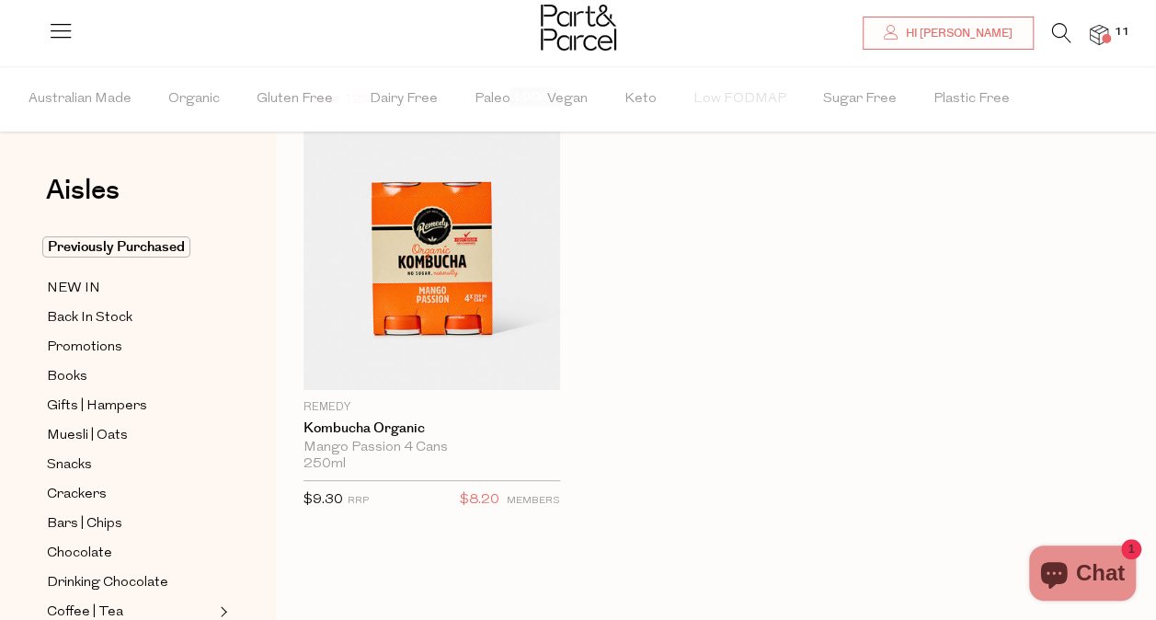
click at [1059, 33] on icon at bounding box center [1061, 33] width 19 height 20
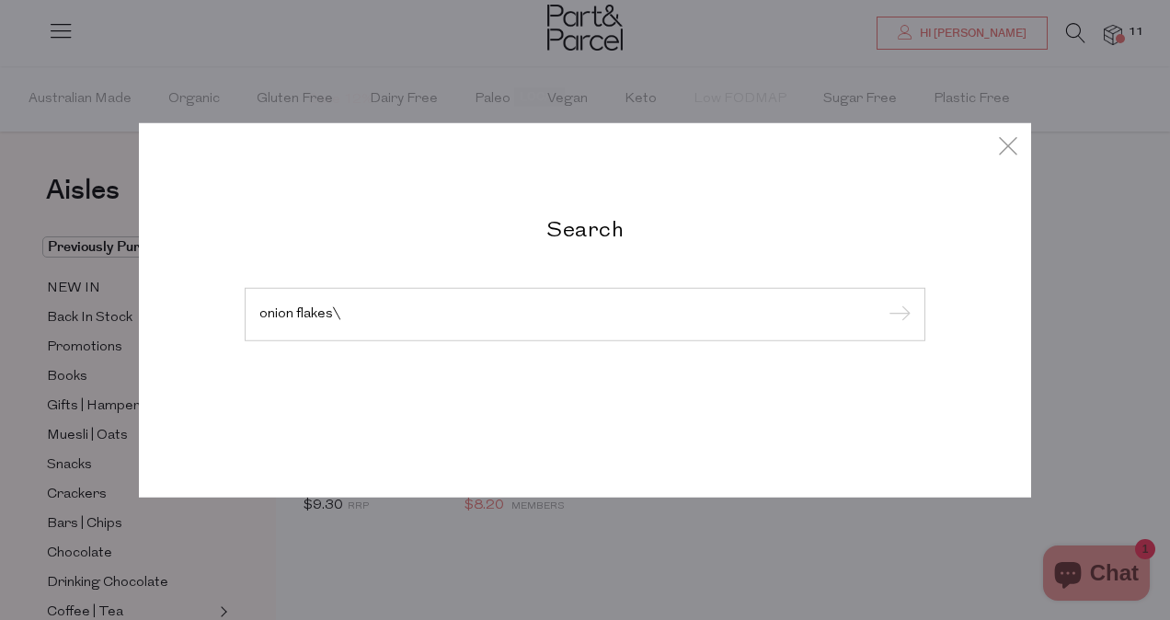
click at [883, 302] on input "submit" at bounding box center [897, 316] width 28 height 28
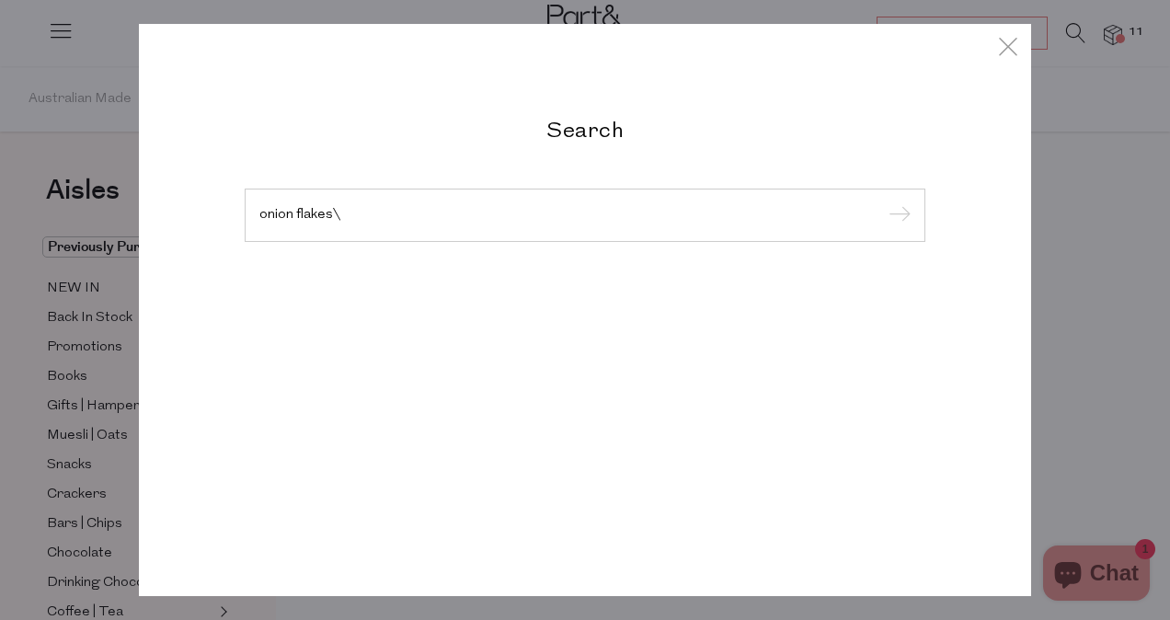
type input "onion flakes"
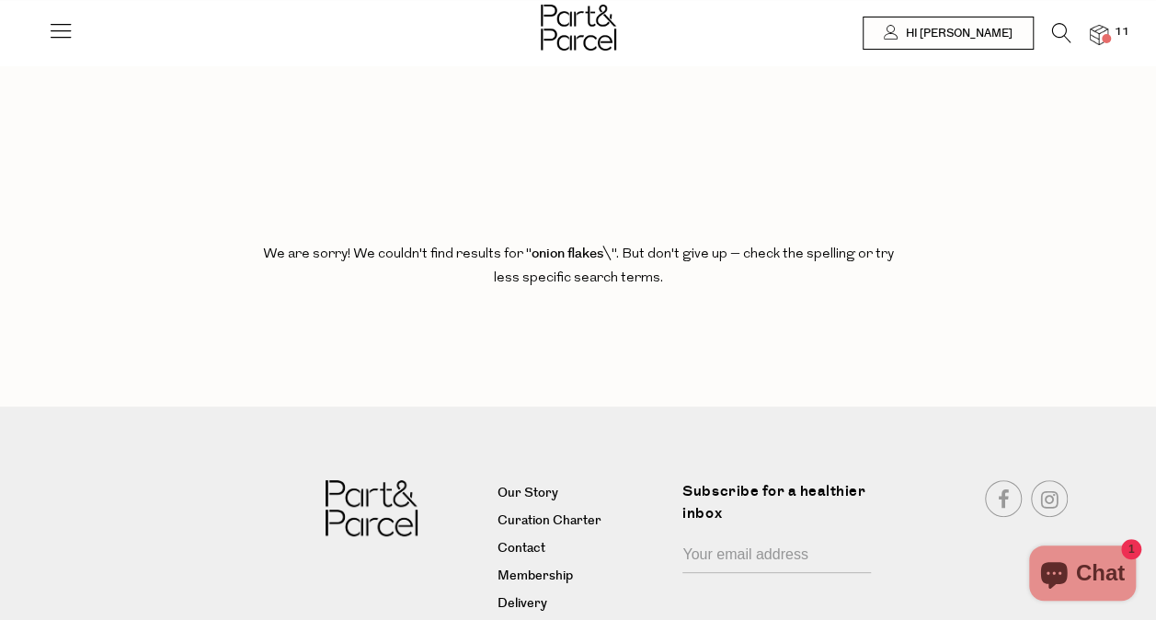
click at [1057, 23] on icon at bounding box center [1061, 33] width 19 height 20
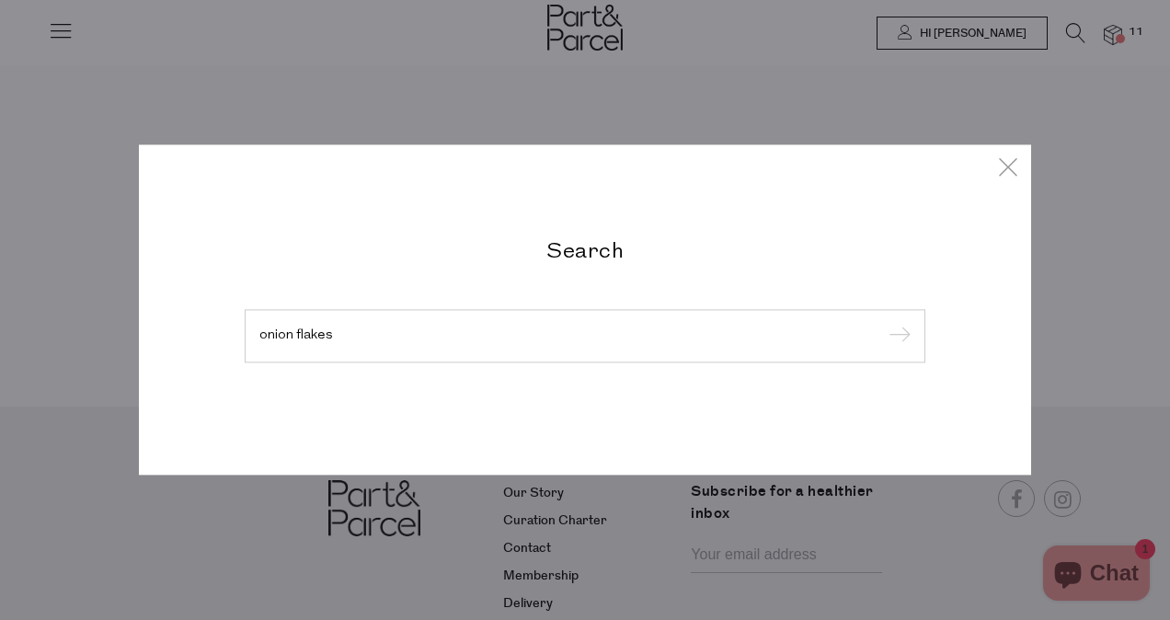
type input "onion flakes"
click at [883, 323] on input "submit" at bounding box center [897, 337] width 28 height 28
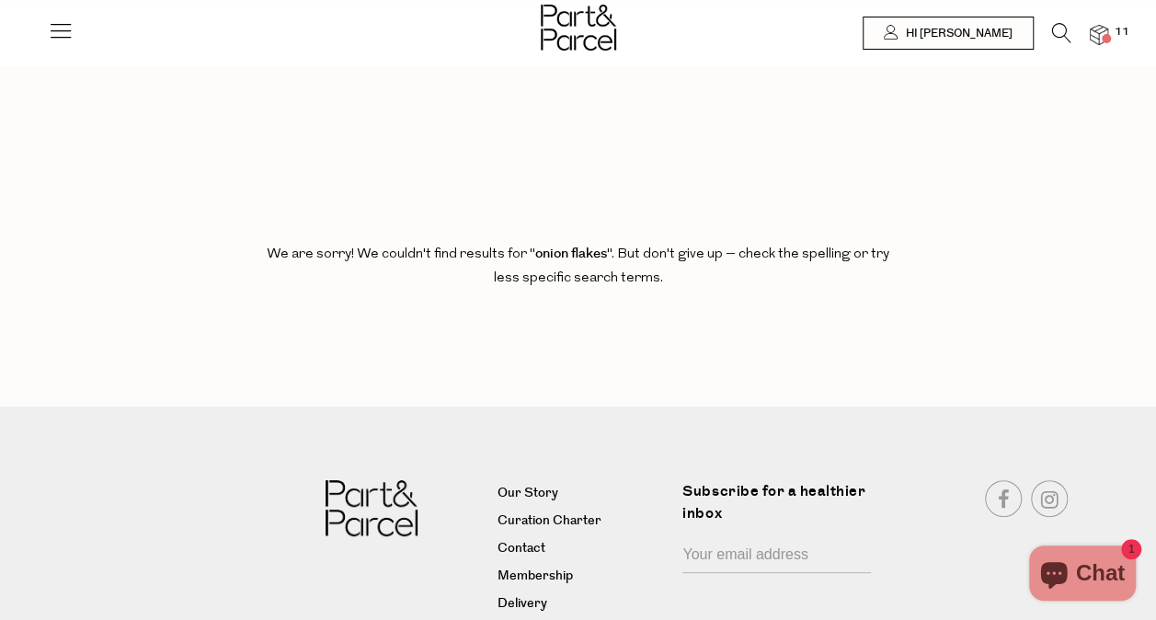
click at [1058, 32] on icon at bounding box center [1061, 33] width 19 height 20
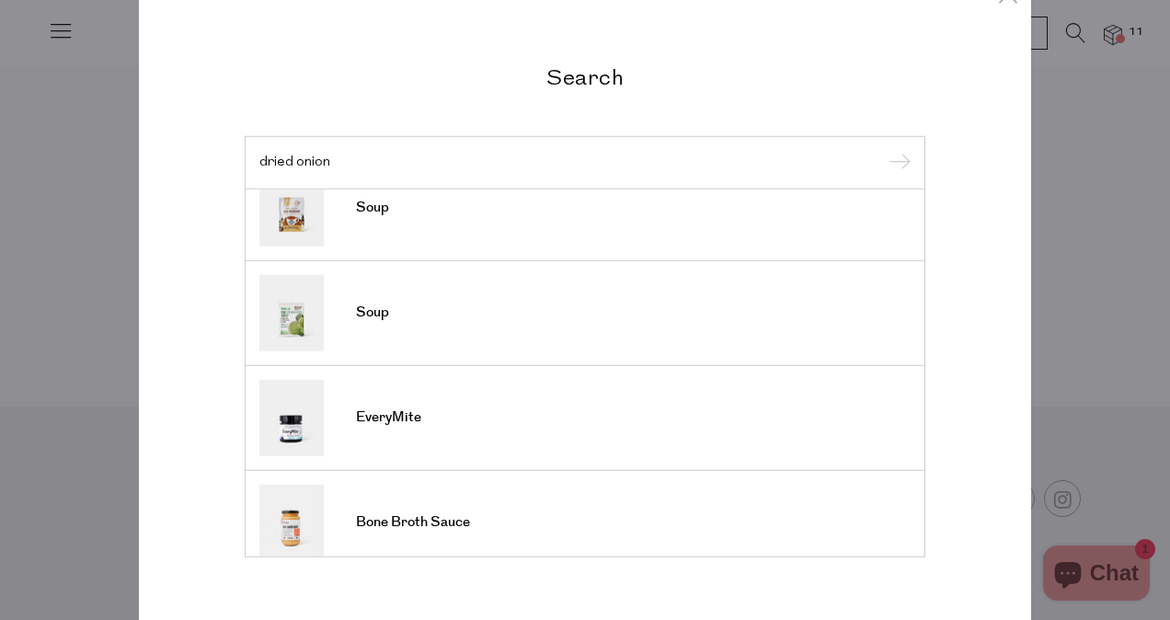
scroll to position [677, 0]
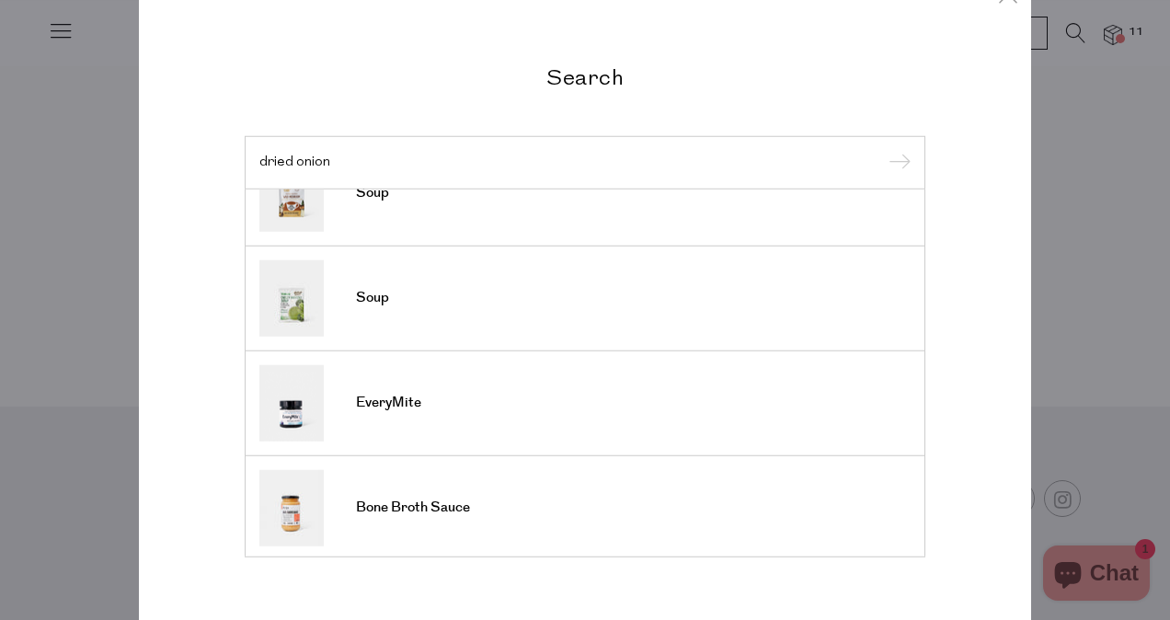
click at [1081, 42] on div "Search dried onion Proper Crisps EveryMite EveryMite Coconut Amino Sauce Coconu…" at bounding box center [585, 310] width 1076 height 620
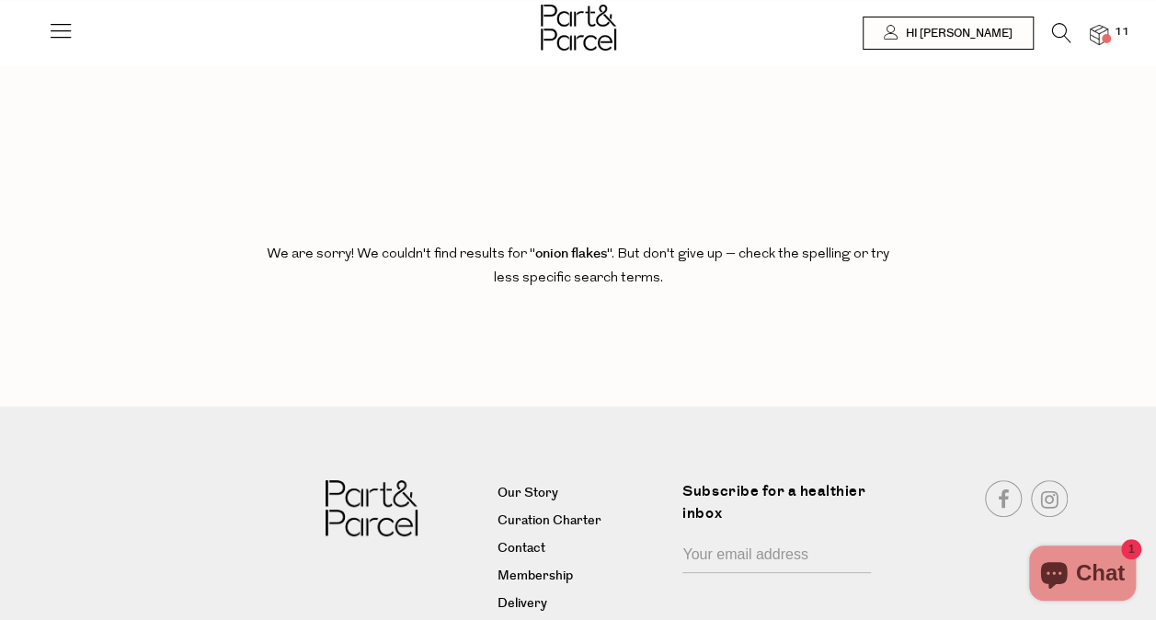
click at [1060, 34] on icon at bounding box center [1061, 33] width 19 height 20
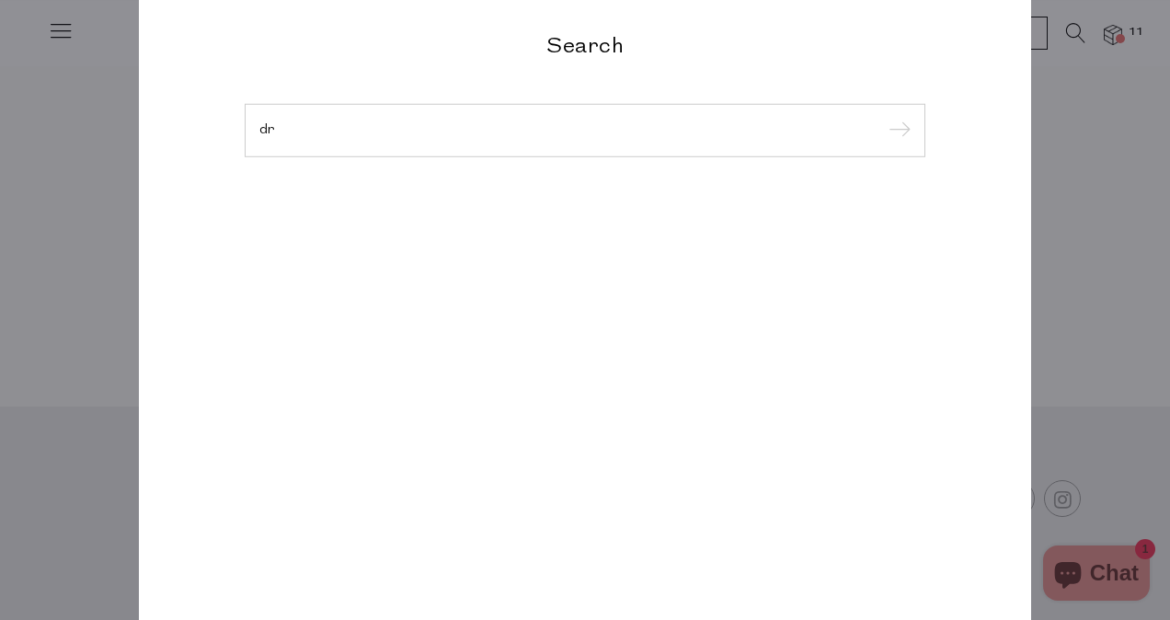
type input "d"
type input "oomite"
click at [883, 118] on input "submit" at bounding box center [897, 132] width 28 height 28
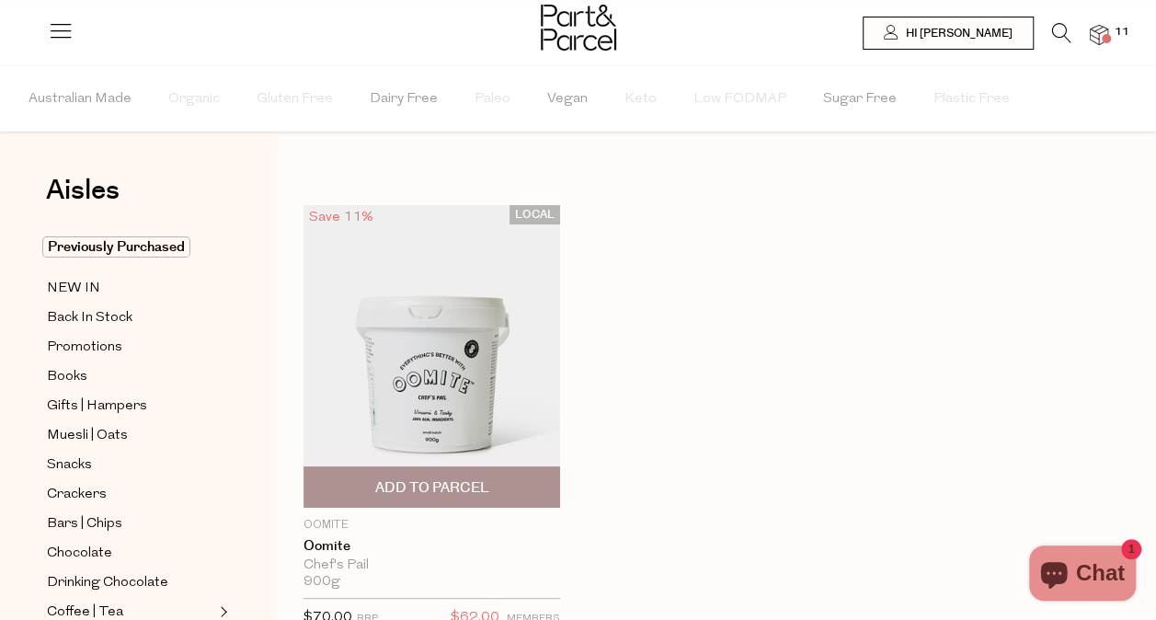
click at [430, 360] on img at bounding box center [431, 356] width 257 height 303
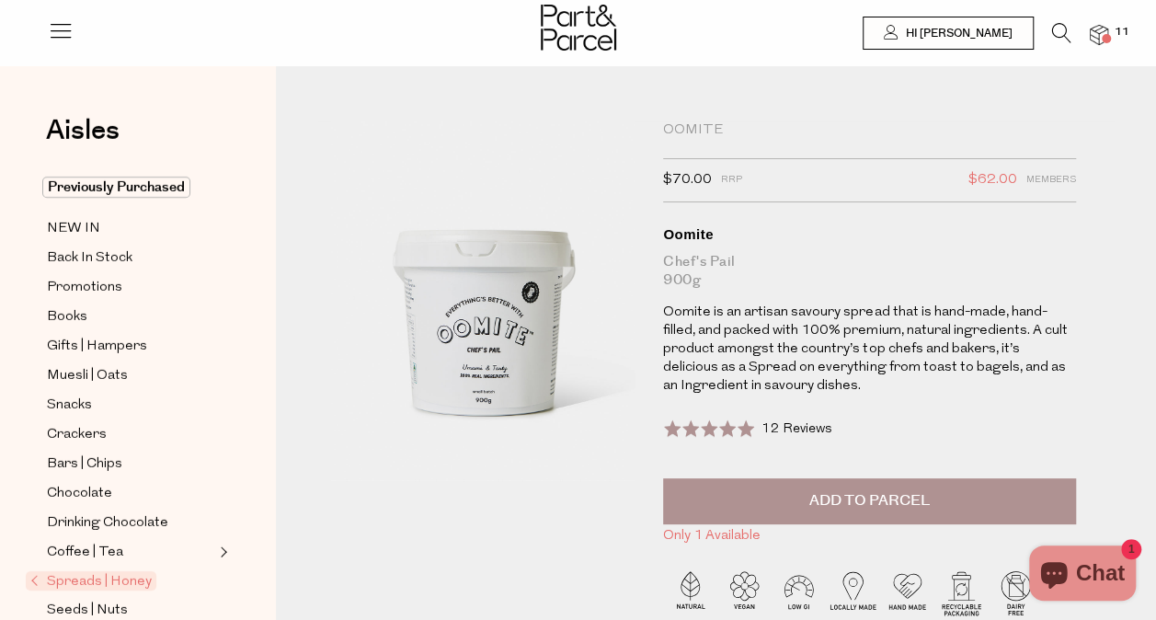
click at [1065, 29] on icon at bounding box center [1061, 33] width 19 height 20
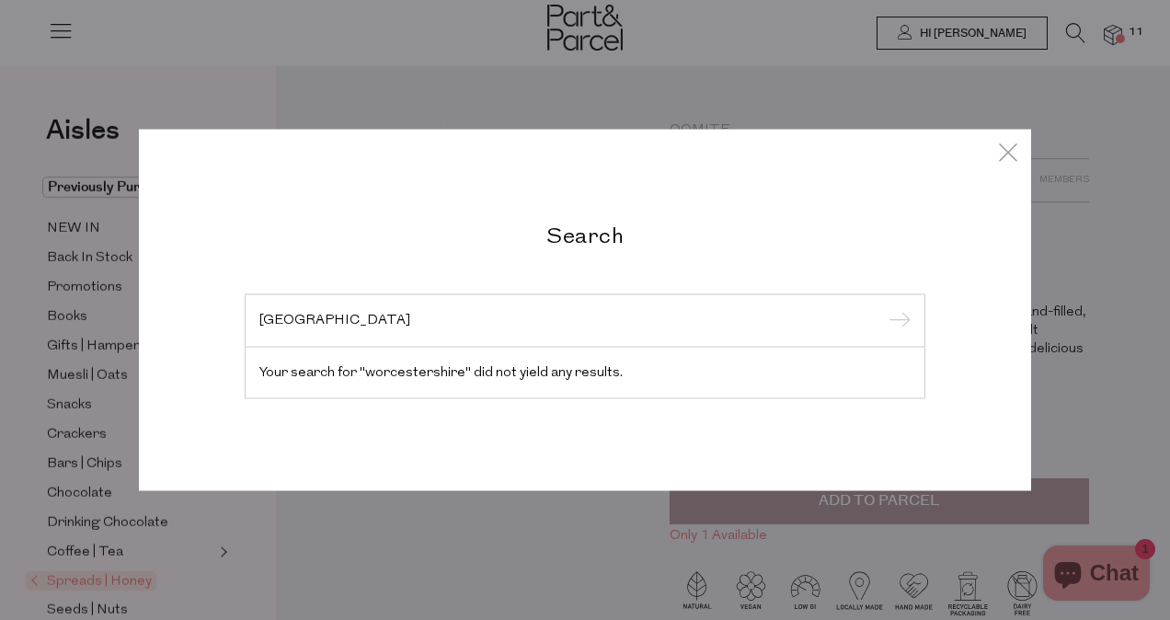
type input "[GEOGRAPHIC_DATA]"
click at [1013, 153] on icon at bounding box center [1008, 152] width 28 height 27
